Goal: Task Accomplishment & Management: Complete application form

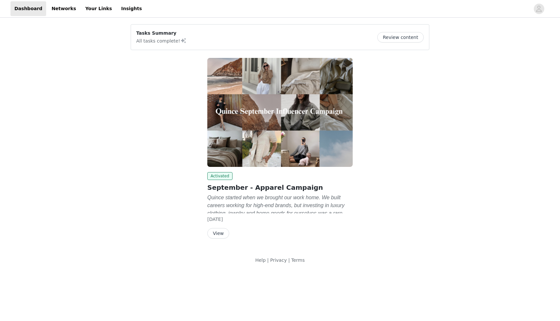
click at [219, 235] on button "View" at bounding box center [218, 233] width 22 height 10
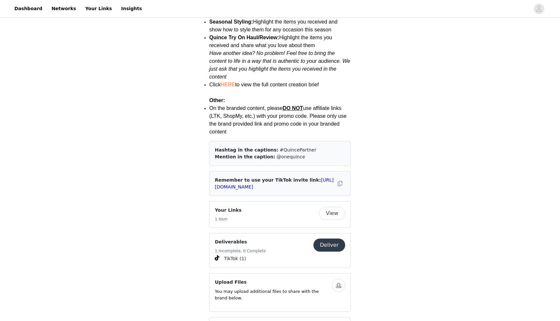
scroll to position [832, 0]
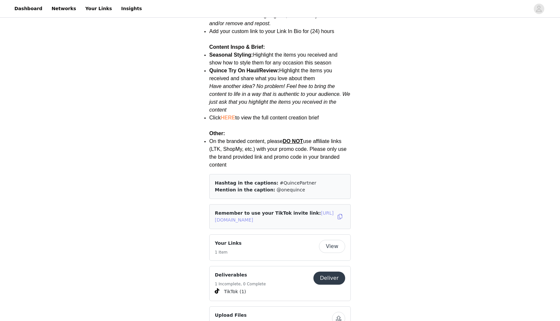
click at [290, 211] on link "[URL][DOMAIN_NAME]" at bounding box center [274, 217] width 119 height 12
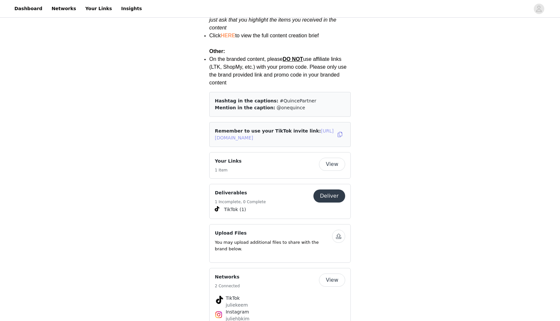
scroll to position [915, 0]
click at [332, 157] on button "View" at bounding box center [332, 163] width 26 height 13
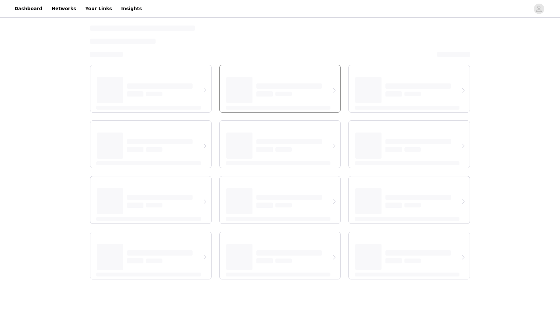
select select "12"
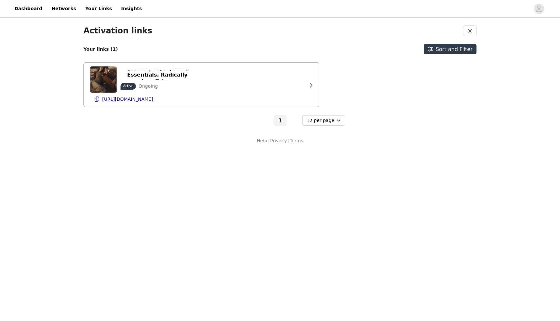
click at [216, 85] on div "Quince | High Quality Essentials, Radically Low Prices Active Ongoing https://s…" at bounding box center [201, 85] width 222 height 45
click at [307, 86] on button "button" at bounding box center [310, 85] width 13 height 10
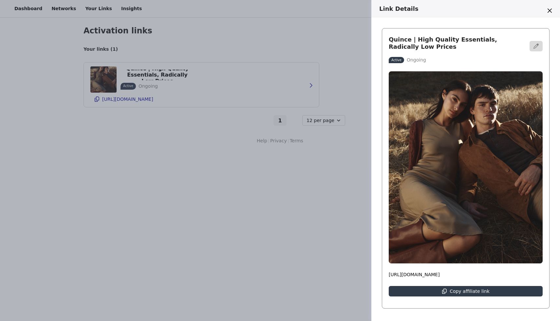
scroll to position [134, 0]
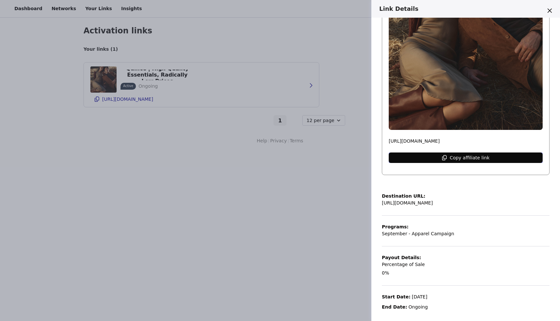
click at [469, 155] on p "Copy affiliate link" at bounding box center [470, 157] width 40 height 5
click at [317, 205] on div "Link Details Quince | High Quality Essentials, Radically Low Prices Active Ongo…" at bounding box center [280, 160] width 560 height 321
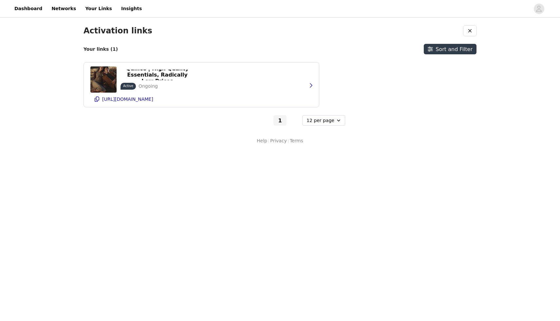
click at [193, 174] on body "Dashboard Networks Your Links Insights Activation links Your links (1) Sort and…" at bounding box center [280, 160] width 560 height 321
click at [27, 9] on link "Dashboard" at bounding box center [28, 8] width 36 height 15
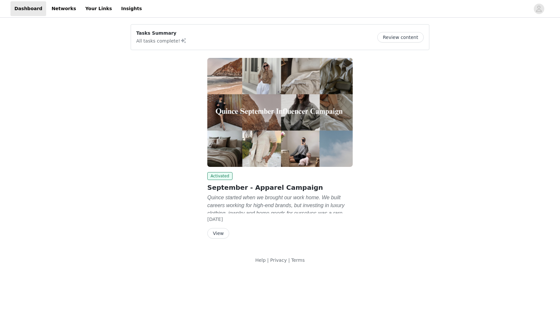
click at [219, 234] on button "View" at bounding box center [218, 233] width 22 height 10
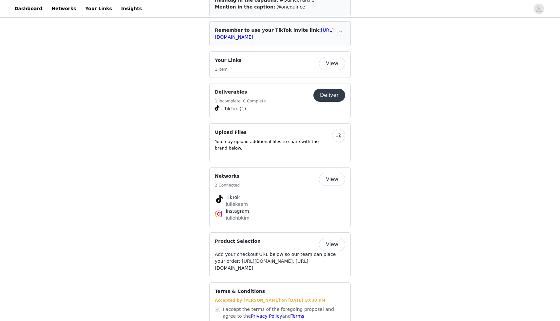
scroll to position [1014, 0]
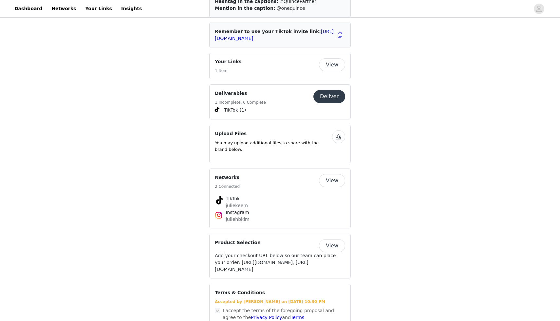
click at [330, 58] on div "Your Links 1 Item View" at bounding box center [280, 65] width 130 height 15
click at [330, 58] on button "View" at bounding box center [332, 64] width 26 height 13
select select "12"
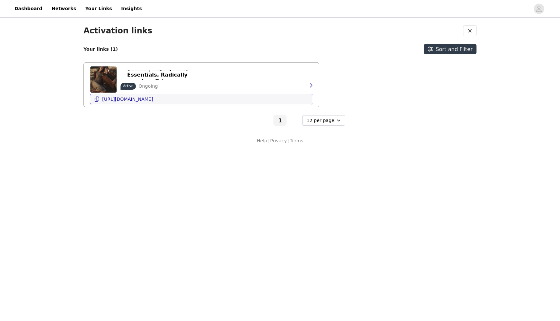
click at [278, 95] on button "https://shop.quince.com/juliekeem" at bounding box center [201, 99] width 222 height 10
click at [312, 85] on icon "button" at bounding box center [310, 85] width 5 height 5
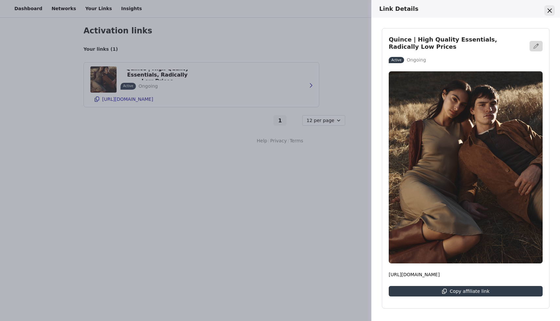
click at [548, 11] on icon "Close" at bounding box center [550, 11] width 4 height 4
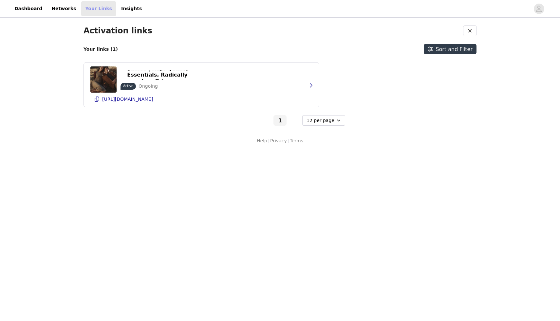
click at [88, 9] on link "Your Links" at bounding box center [98, 8] width 35 height 15
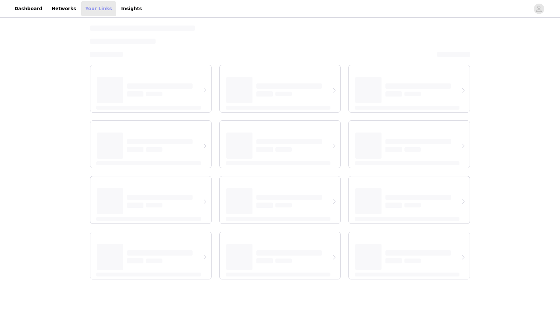
select select "12"
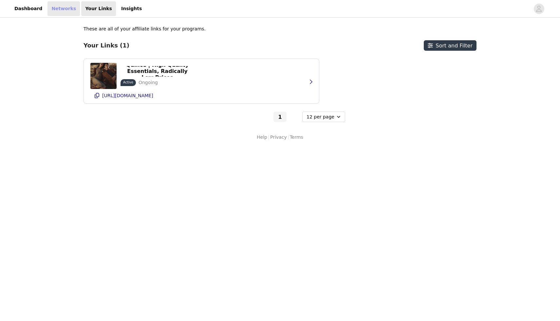
click at [55, 6] on link "Networks" at bounding box center [63, 8] width 32 height 15
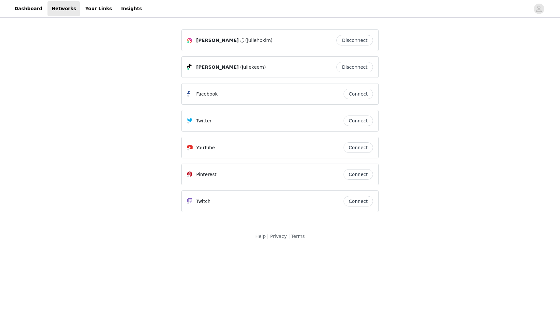
click at [0, 2] on div "Dashboard Networks Your Links Insights" at bounding box center [280, 8] width 560 height 15
click at [27, 12] on link "Dashboard" at bounding box center [28, 8] width 36 height 15
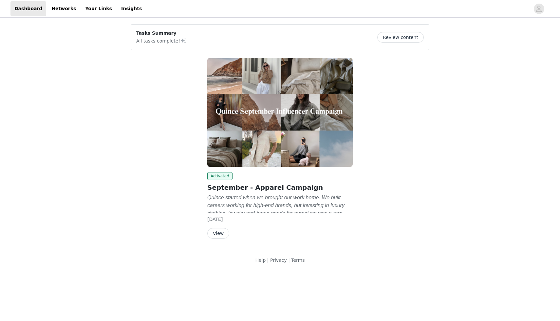
click at [223, 234] on button "View" at bounding box center [218, 233] width 22 height 10
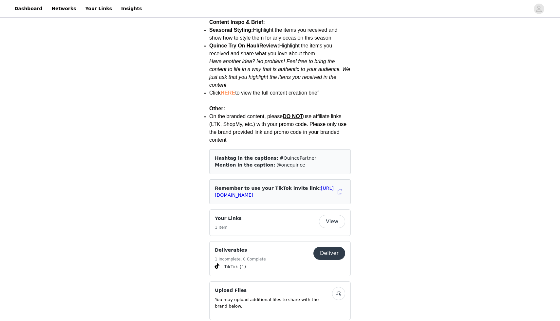
scroll to position [859, 0]
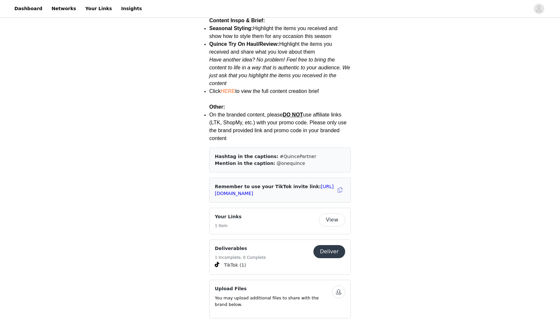
click at [334, 245] on button "Deliver" at bounding box center [329, 251] width 32 height 13
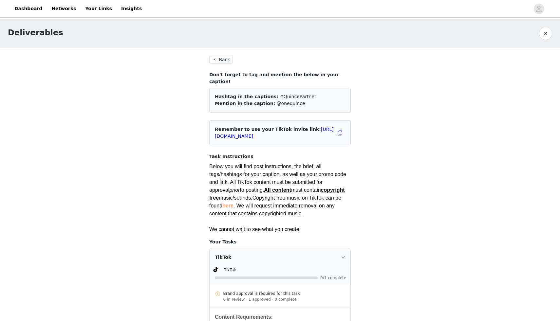
click at [227, 61] on button "Back" at bounding box center [221, 60] width 24 height 8
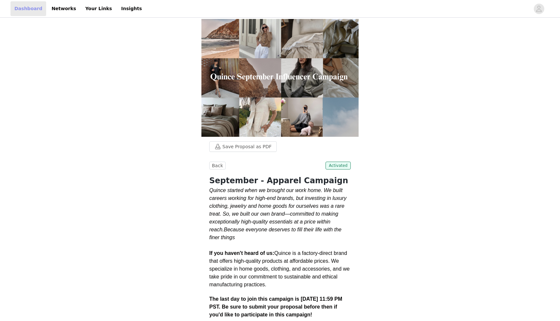
click at [29, 7] on link "Dashboard" at bounding box center [28, 8] width 36 height 15
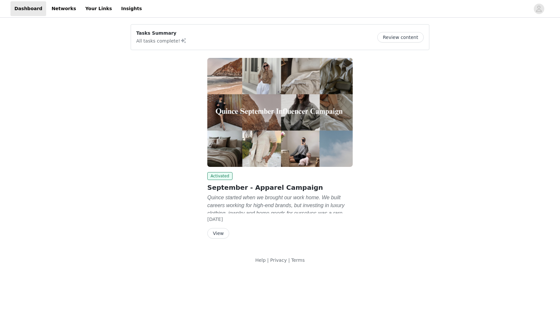
click at [218, 231] on button "View" at bounding box center [218, 233] width 22 height 10
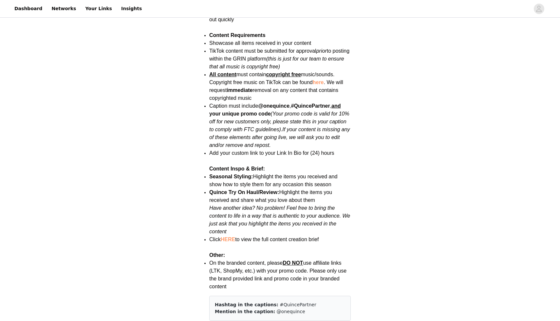
scroll to position [712, 0]
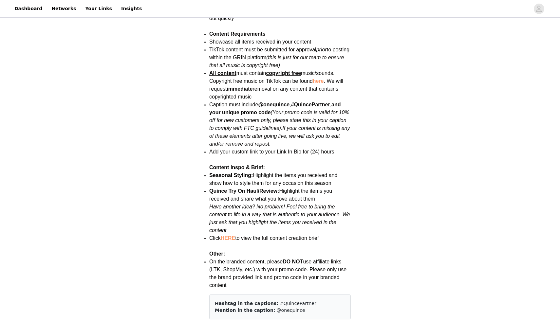
click at [232, 235] on link "HERE" at bounding box center [228, 238] width 14 height 6
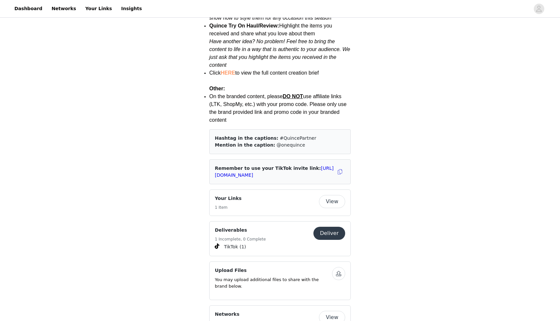
scroll to position [1056, 0]
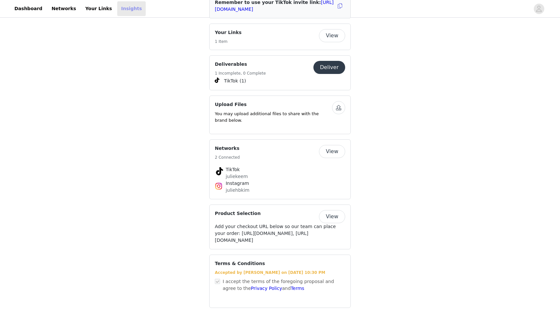
click at [117, 5] on link "Insights" at bounding box center [131, 8] width 28 height 15
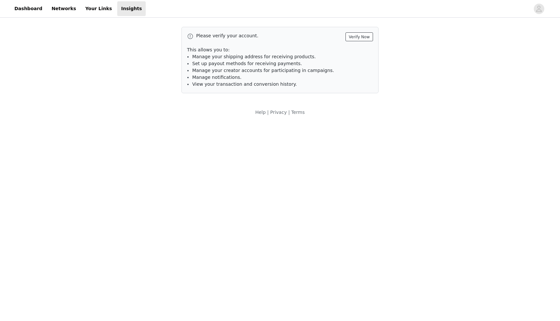
click at [363, 39] on button "Verify Now" at bounding box center [360, 36] width 28 height 9
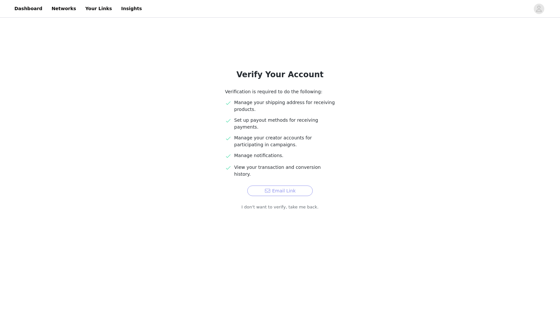
click at [285, 186] on button "Email Link" at bounding box center [280, 191] width 66 height 10
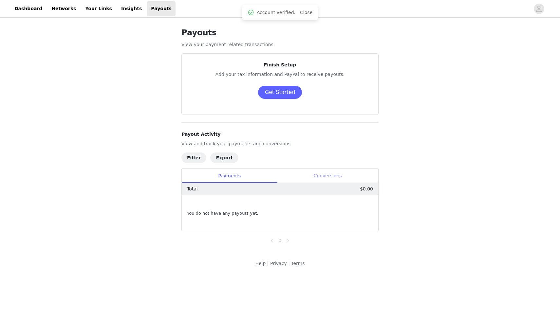
click at [315, 174] on div "Conversions" at bounding box center [327, 176] width 101 height 15
click at [17, 8] on link "Dashboard" at bounding box center [28, 8] width 36 height 15
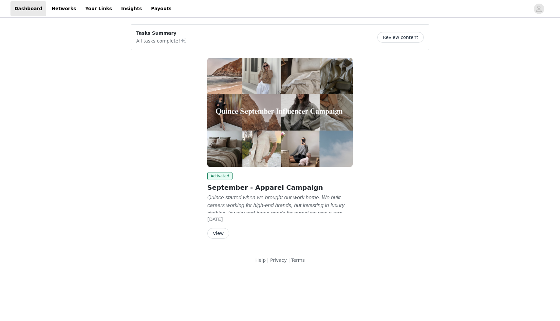
click at [217, 236] on button "View" at bounding box center [218, 233] width 22 height 10
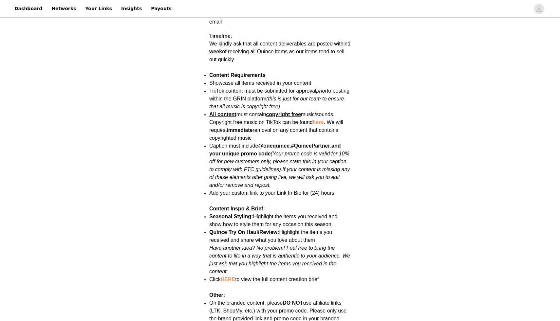
scroll to position [345, 0]
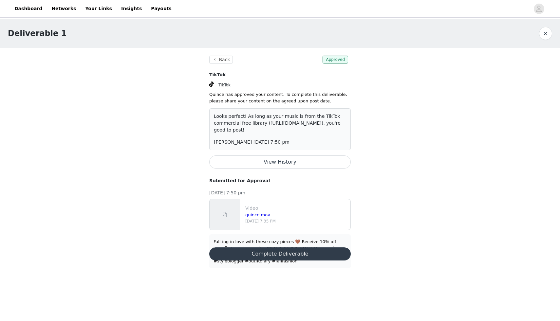
click at [271, 224] on p "[DATE] 7:35 PM" at bounding box center [296, 221] width 103 height 6
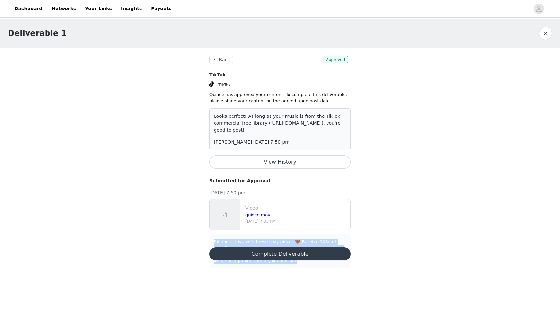
drag, startPoint x: 214, startPoint y: 249, endPoint x: 307, endPoint y: 271, distance: 95.4
click at [307, 269] on div "Fall-ing in love with these cozy pieces 🤎 Receive 10% off your first purchase w…" at bounding box center [279, 252] width 141 height 34
copy div "Fall-ing in love with these cozy pieces 🤎 Receive 10% off your first purchase w…"
click at [289, 261] on button "Complete Deliverable" at bounding box center [279, 254] width 141 height 13
